Goal: Information Seeking & Learning: Compare options

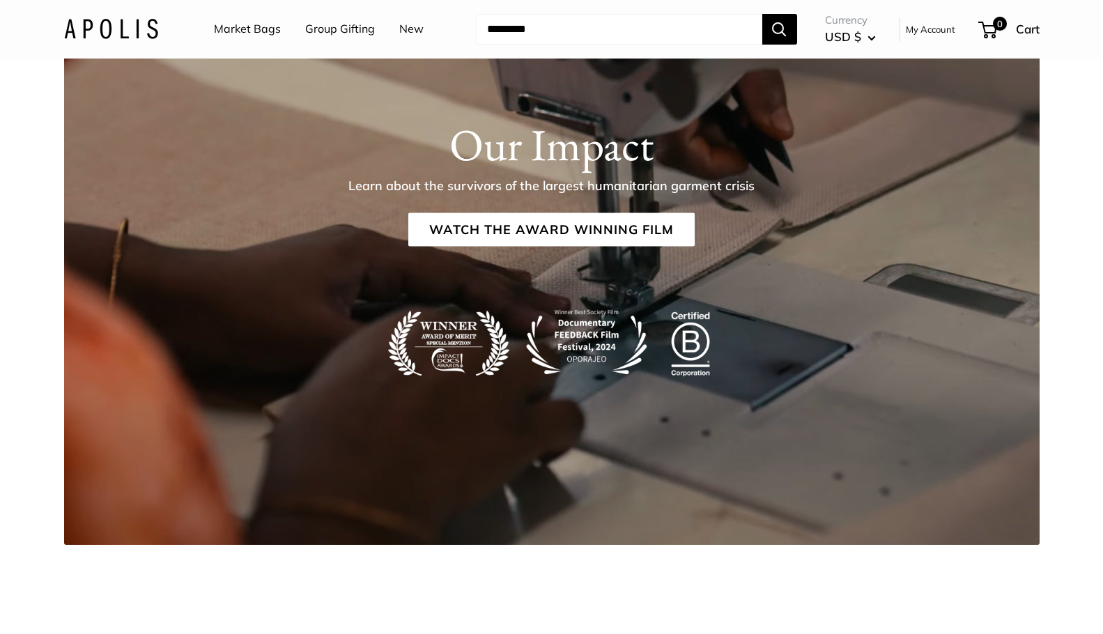
scroll to position [1768, 0]
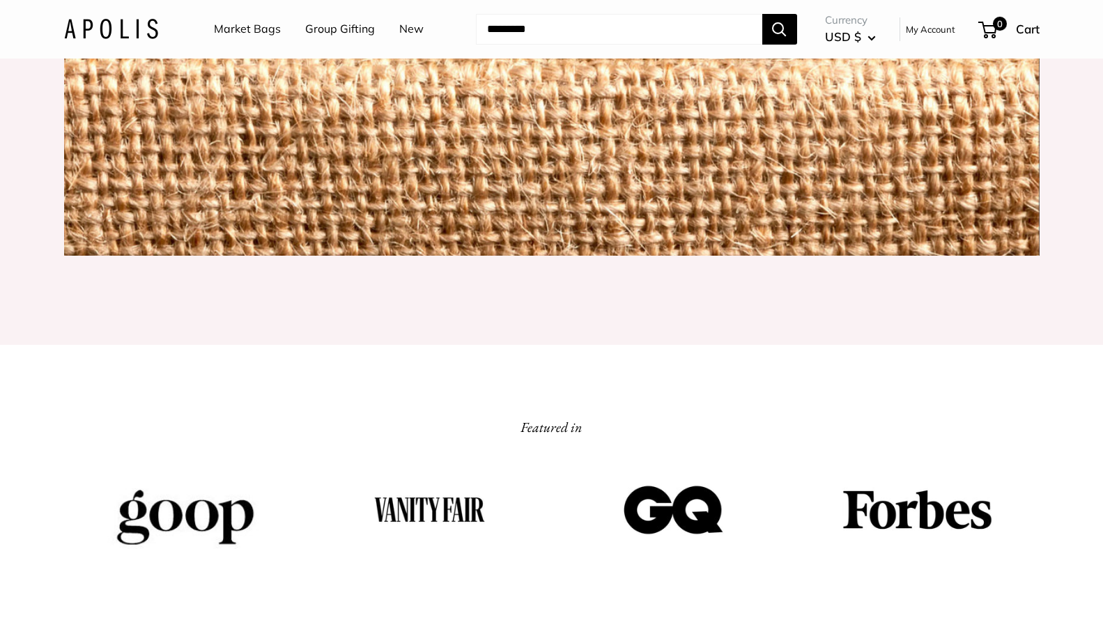
click at [256, 33] on link "Market Bags" at bounding box center [247, 29] width 67 height 21
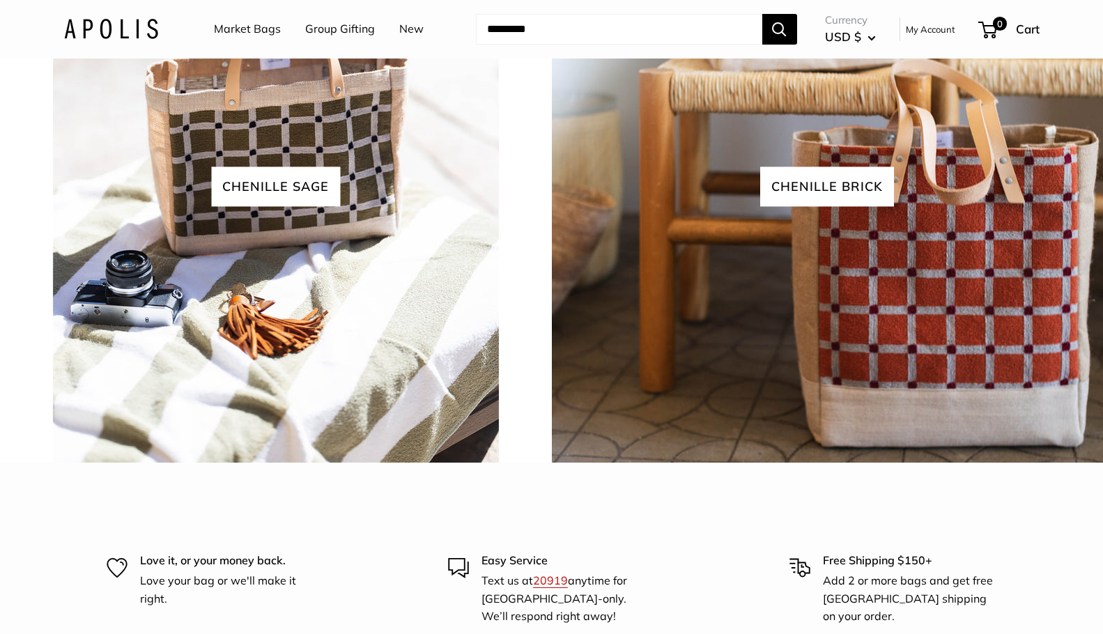
scroll to position [3215, 0]
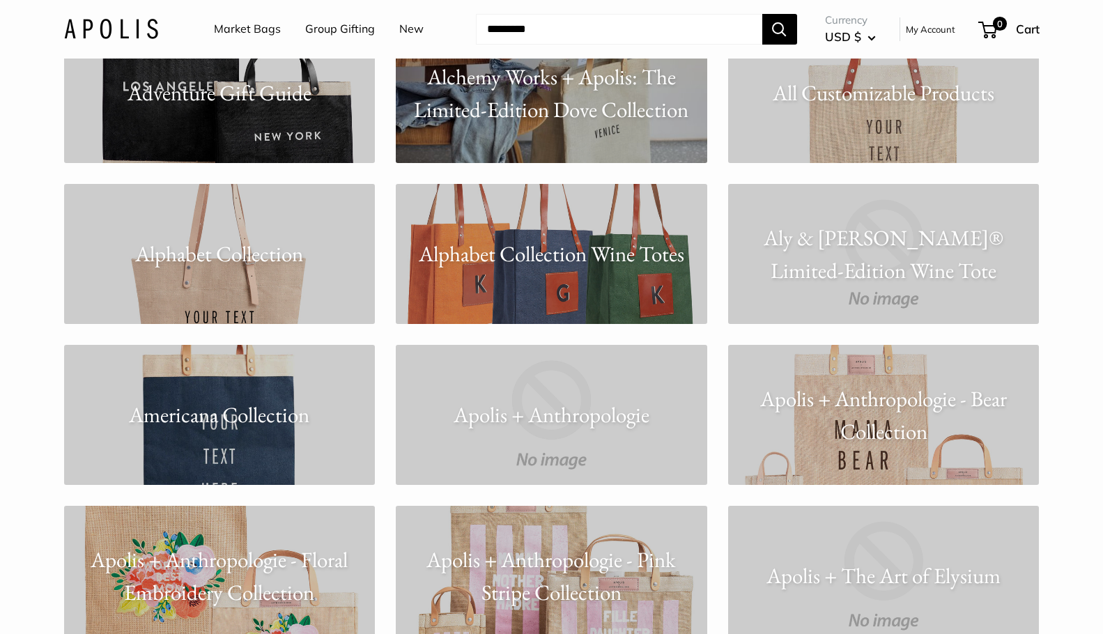
scroll to position [628, 0]
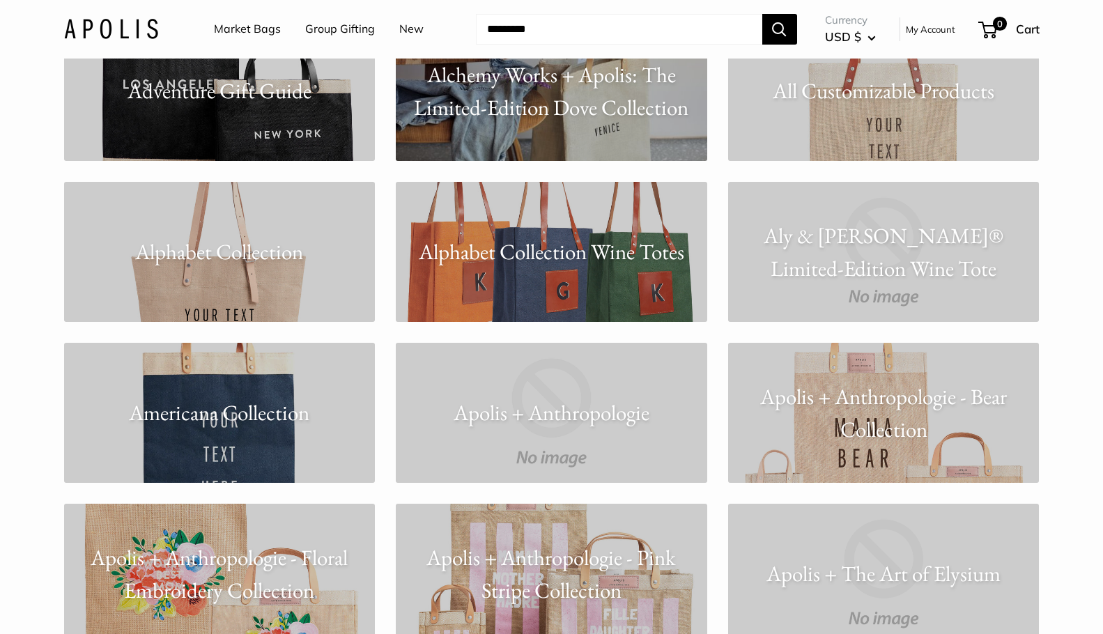
click at [286, 408] on p "Americana Collection" at bounding box center [219, 412] width 311 height 33
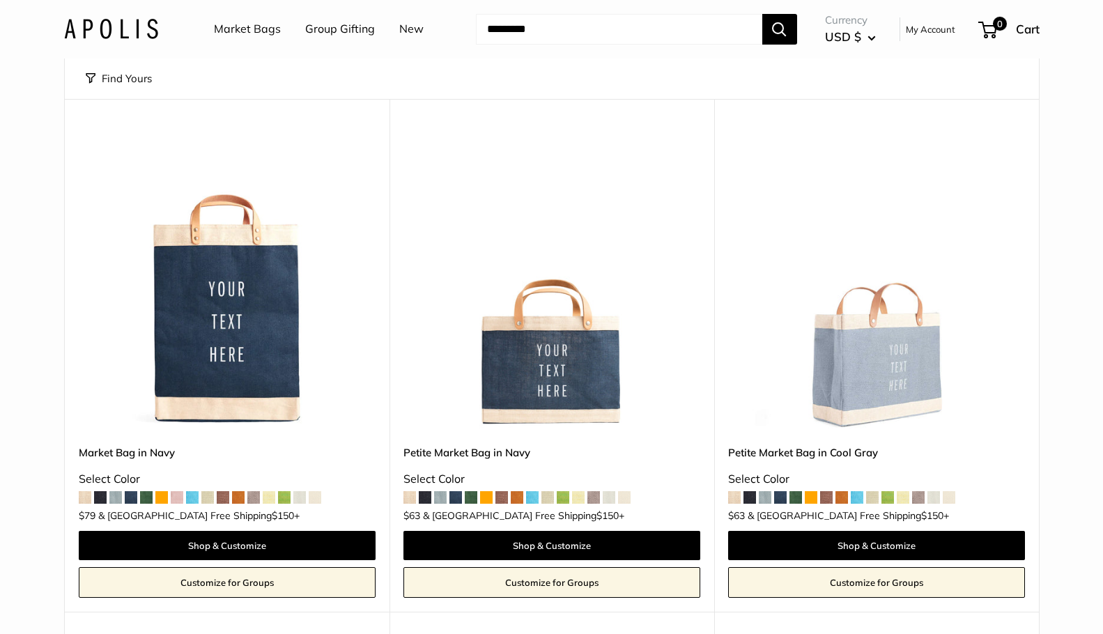
scroll to position [81, 0]
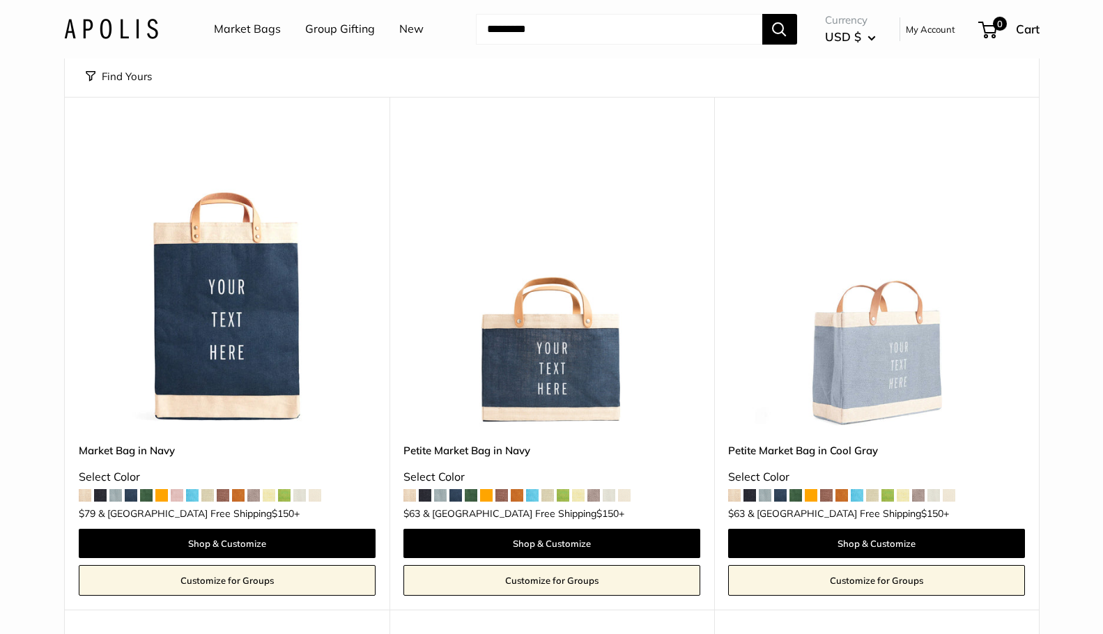
click at [85, 495] on span at bounding box center [85, 495] width 13 height 13
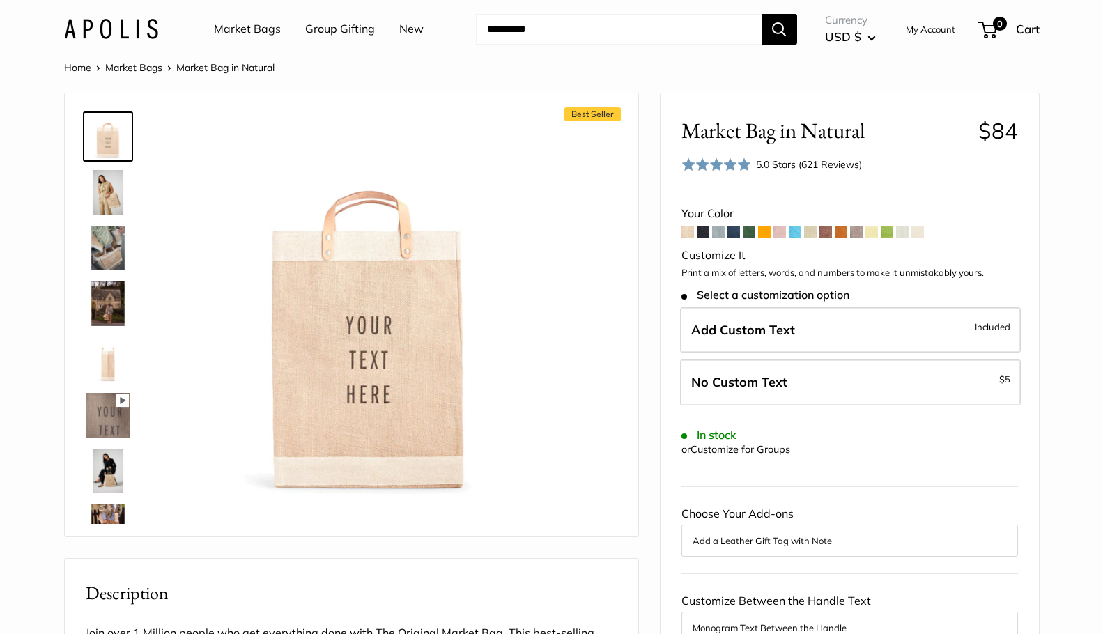
click at [918, 229] on span at bounding box center [917, 232] width 13 height 13
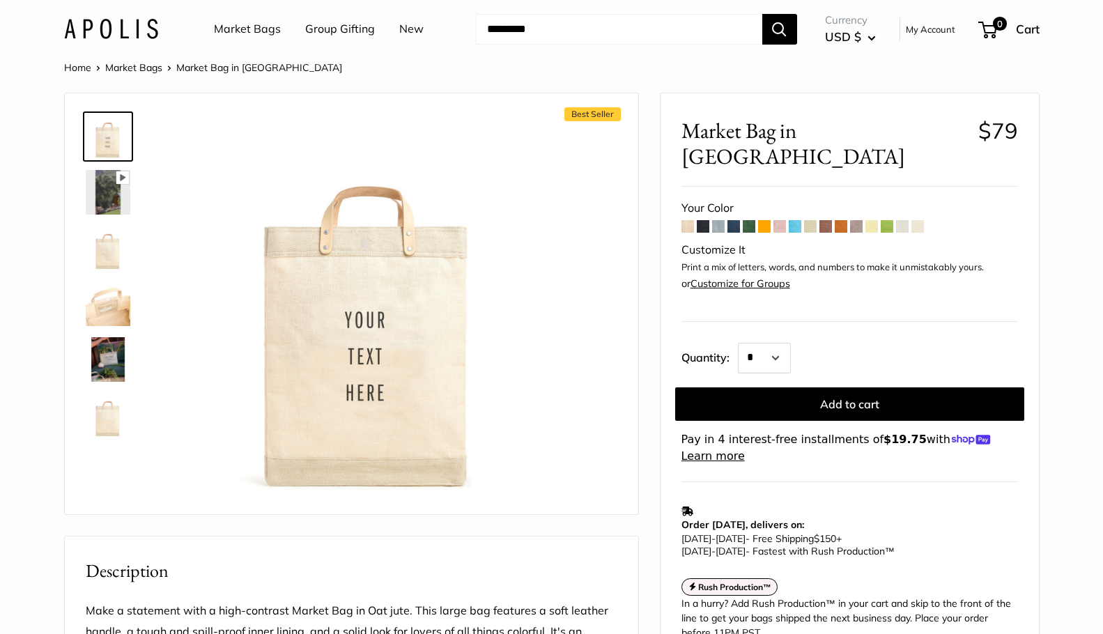
click at [901, 220] on span at bounding box center [902, 226] width 13 height 13
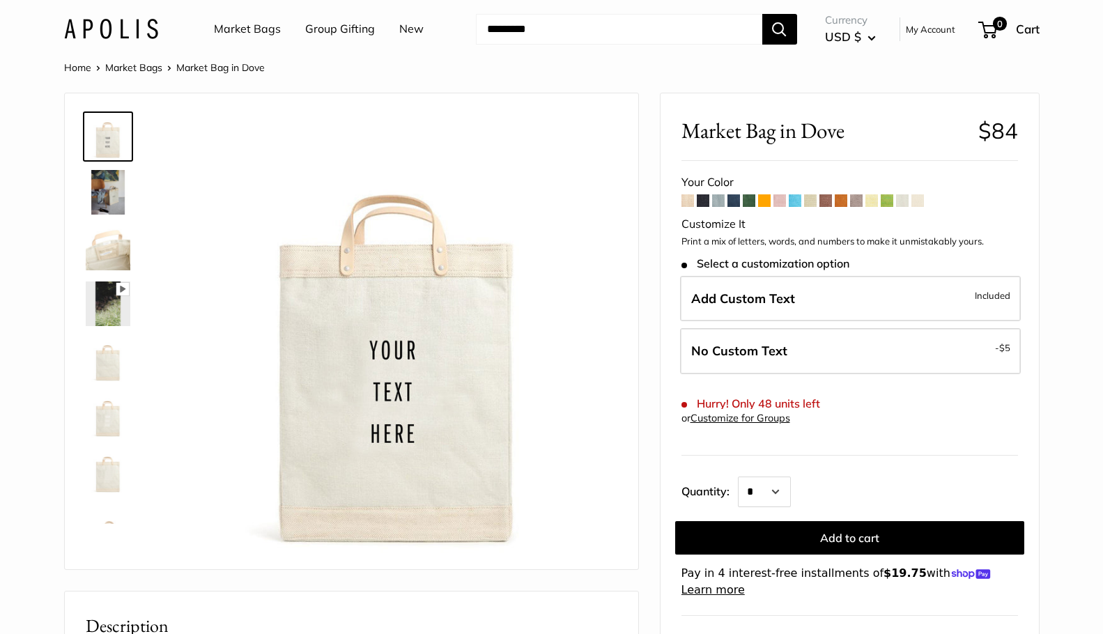
click at [892, 197] on span at bounding box center [887, 200] width 13 height 13
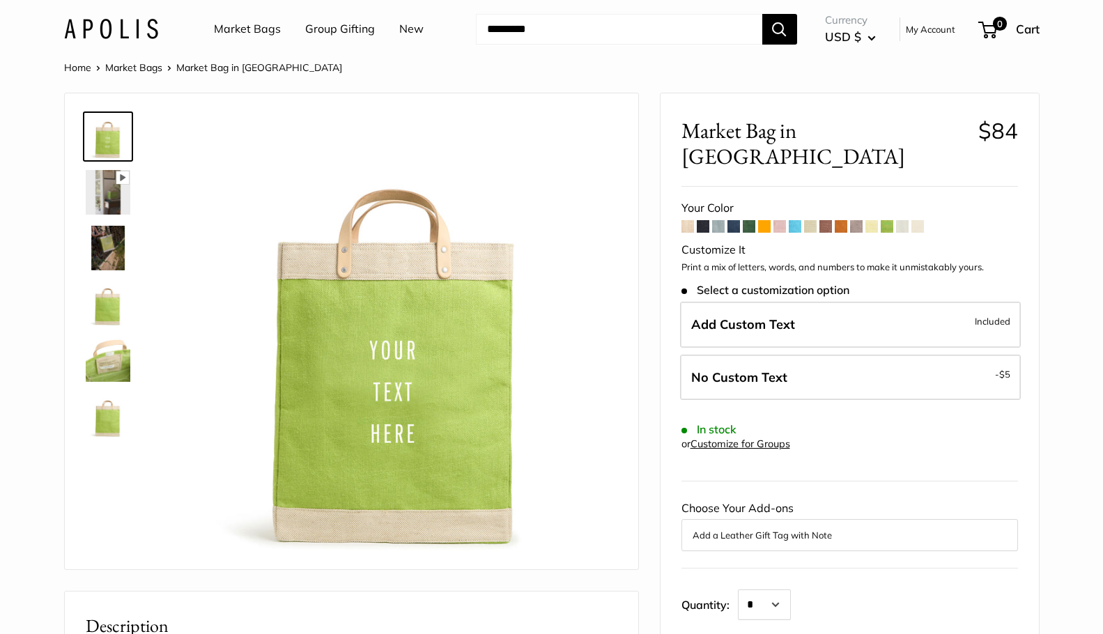
click at [870, 220] on span at bounding box center [871, 226] width 13 height 13
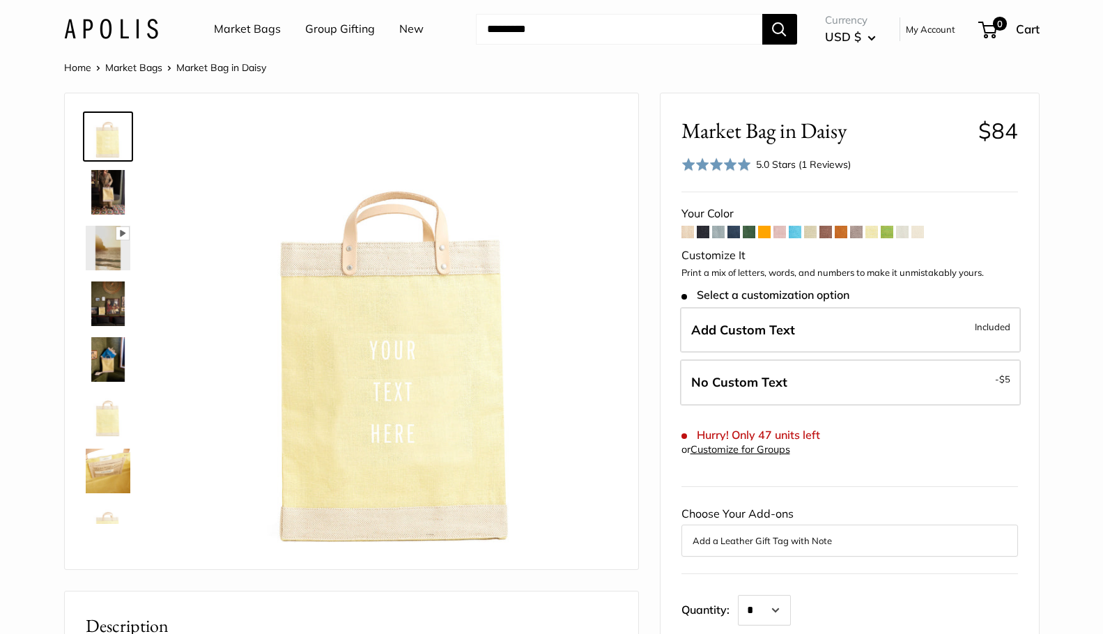
click at [810, 230] on span at bounding box center [810, 232] width 13 height 13
